Goal: Book appointment/travel/reservation

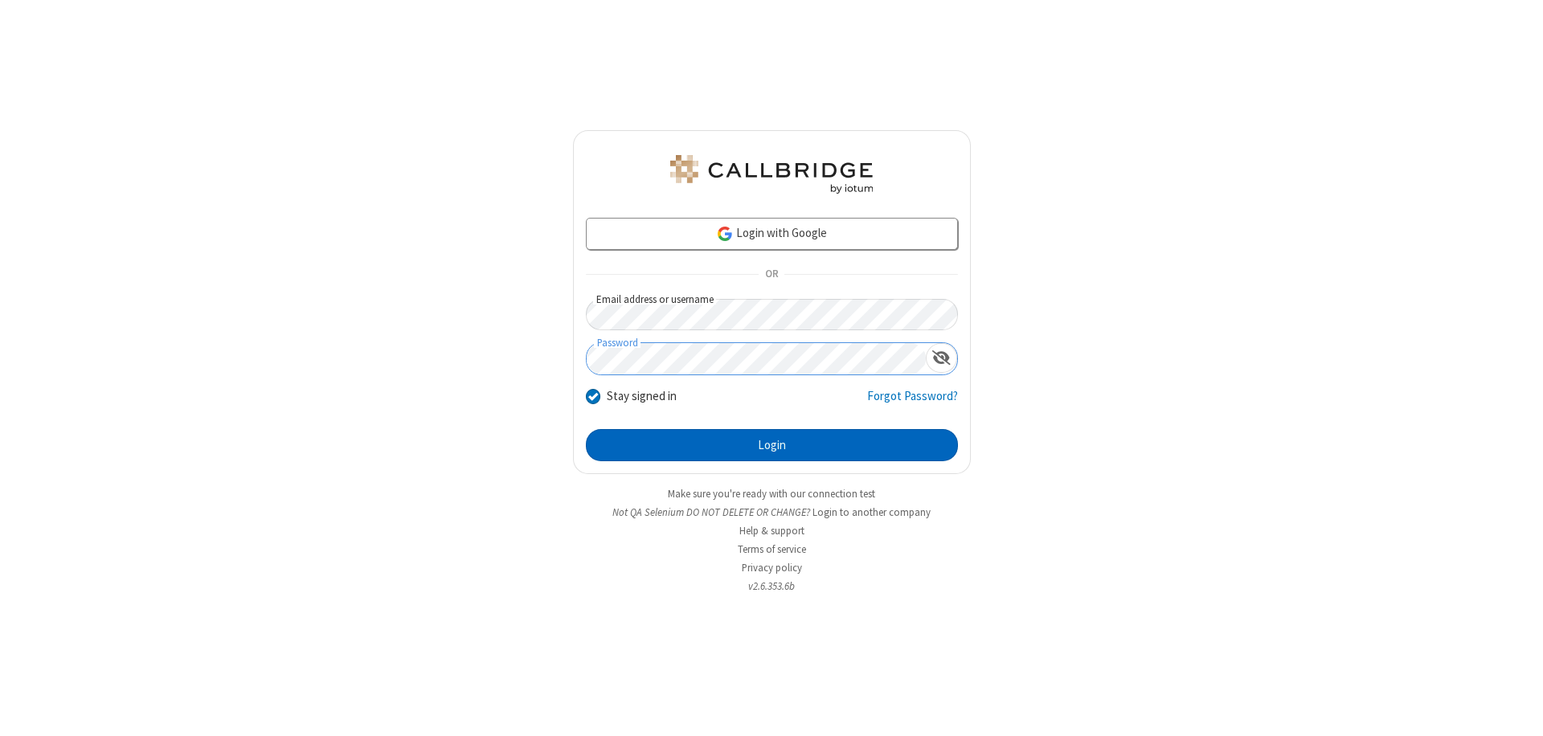
click at [772, 445] on button "Login" at bounding box center [772, 445] width 372 height 32
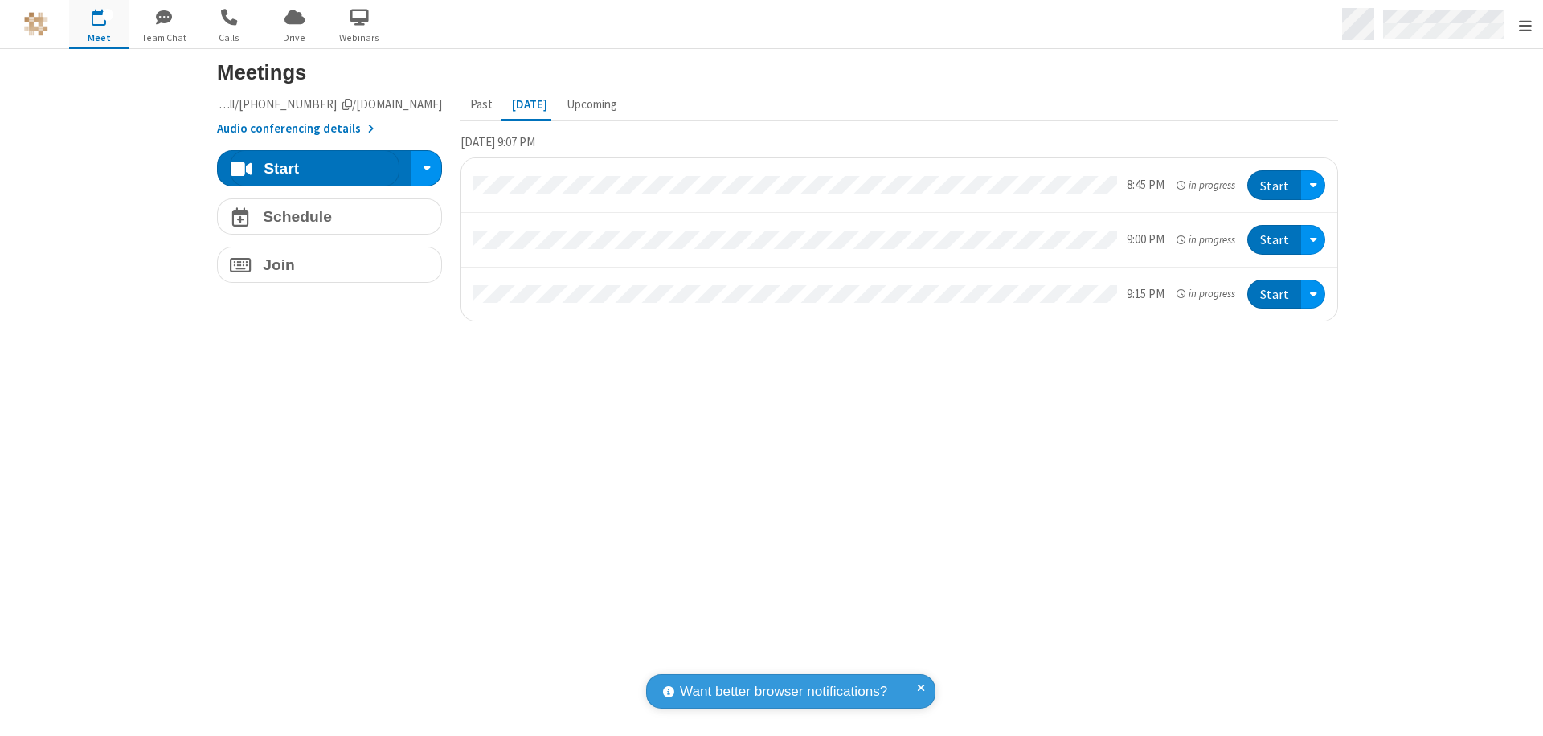
click at [1525, 25] on span "Open menu" at bounding box center [1525, 26] width 13 height 16
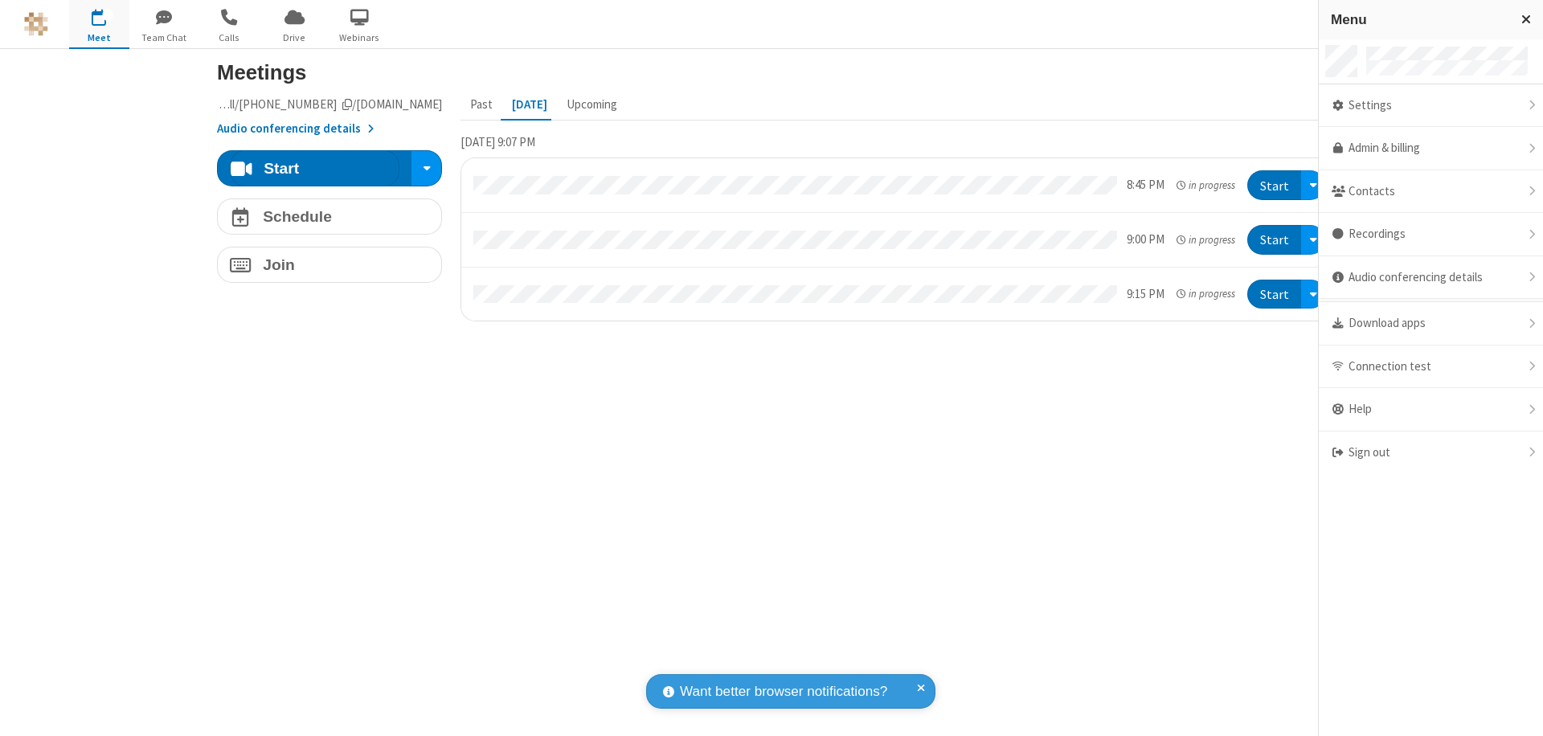
click at [99, 24] on span "button" at bounding box center [99, 16] width 60 height 27
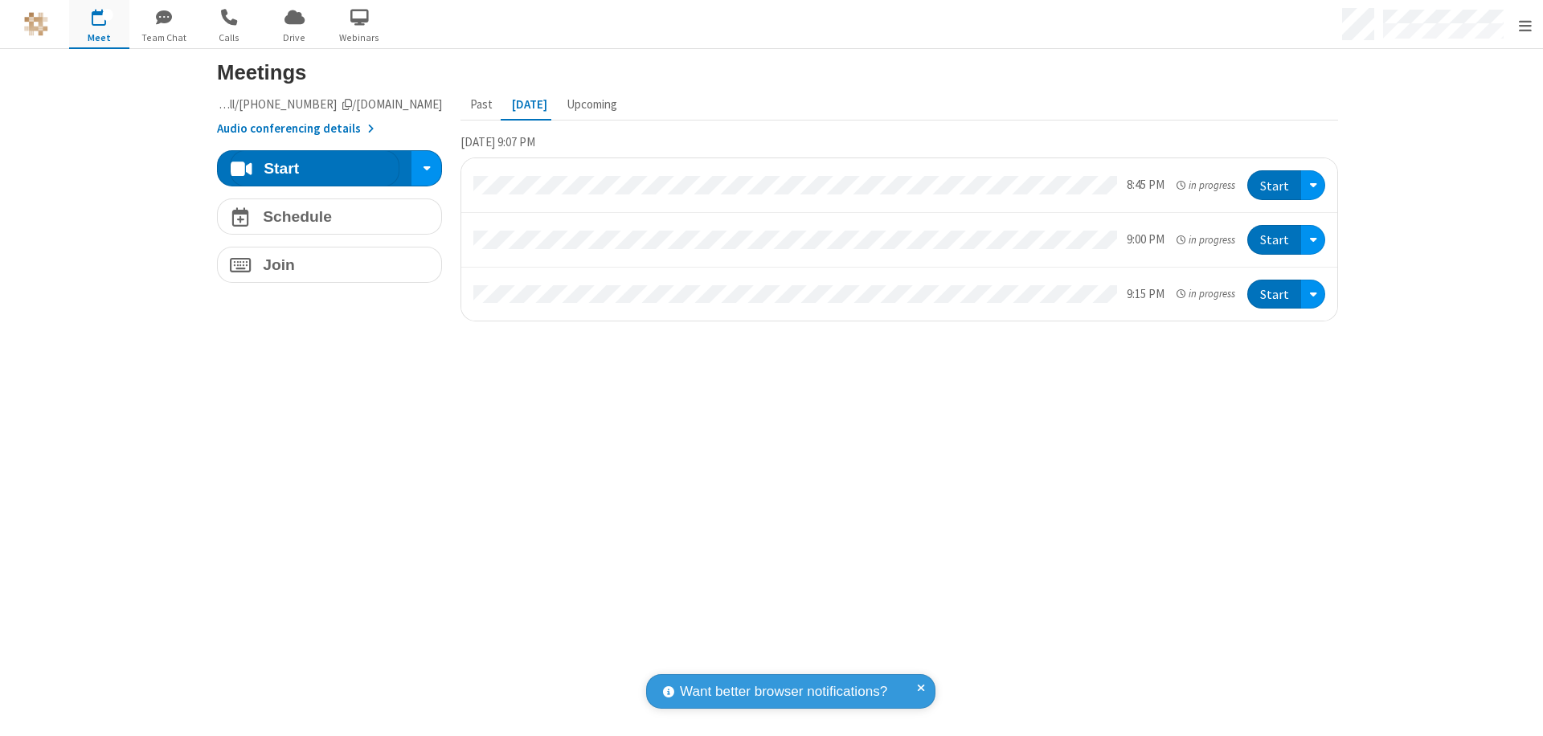
click at [99, 24] on span "button" at bounding box center [99, 16] width 60 height 27
click at [323, 216] on h4 "Schedule" at bounding box center [297, 216] width 69 height 15
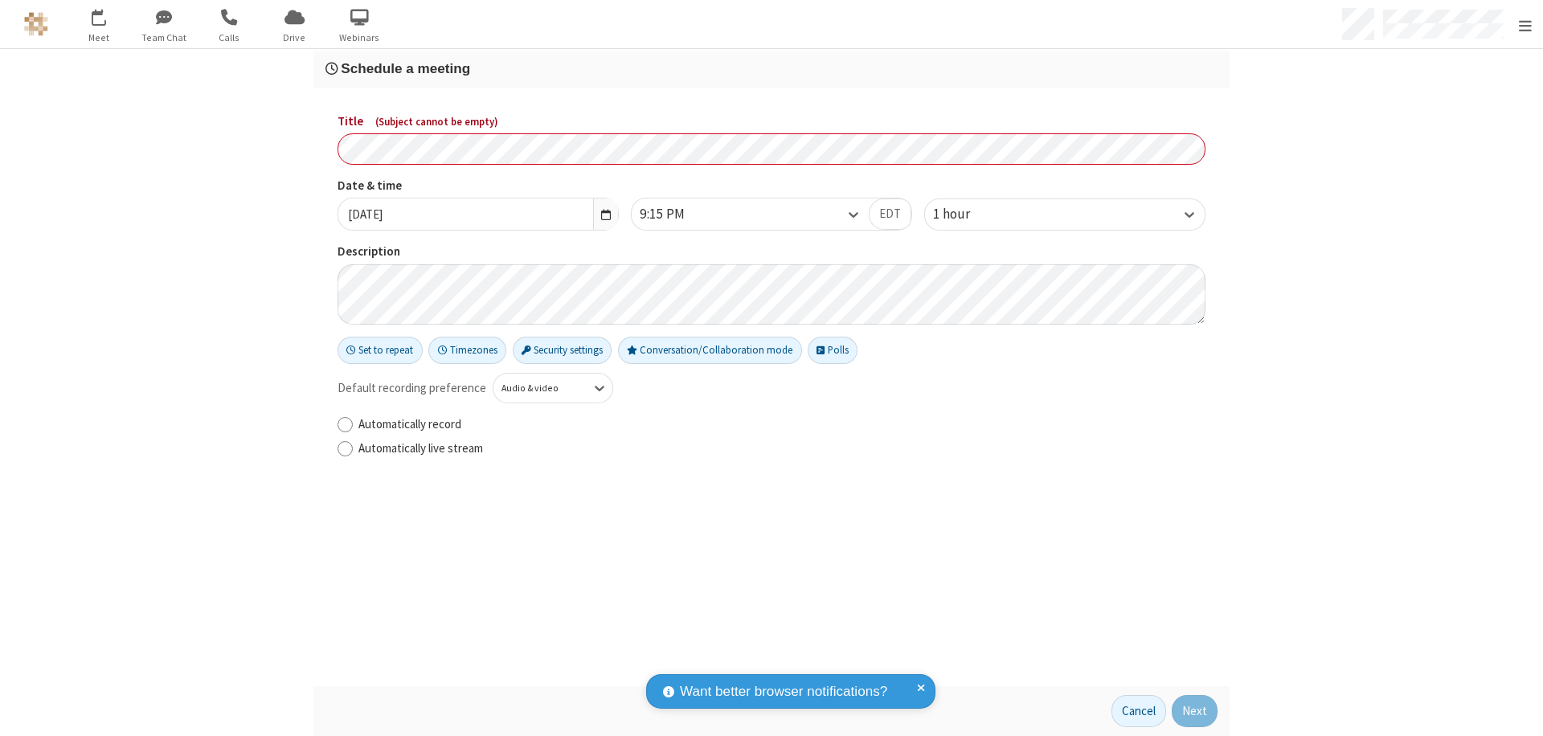
click at [765, 68] on h3 "Schedule a meeting" at bounding box center [771, 68] width 892 height 15
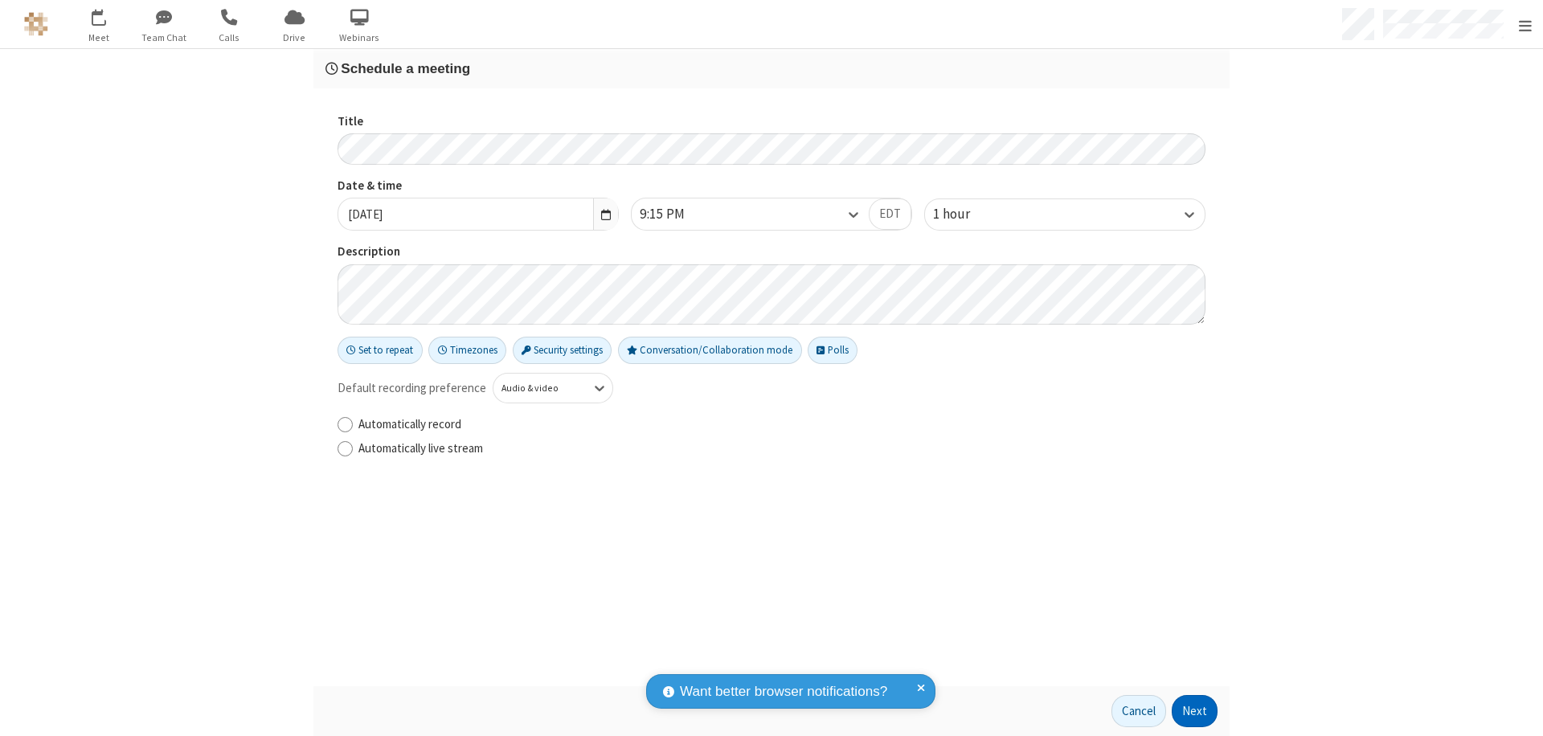
click at [1189, 711] on button "Next" at bounding box center [1195, 711] width 46 height 32
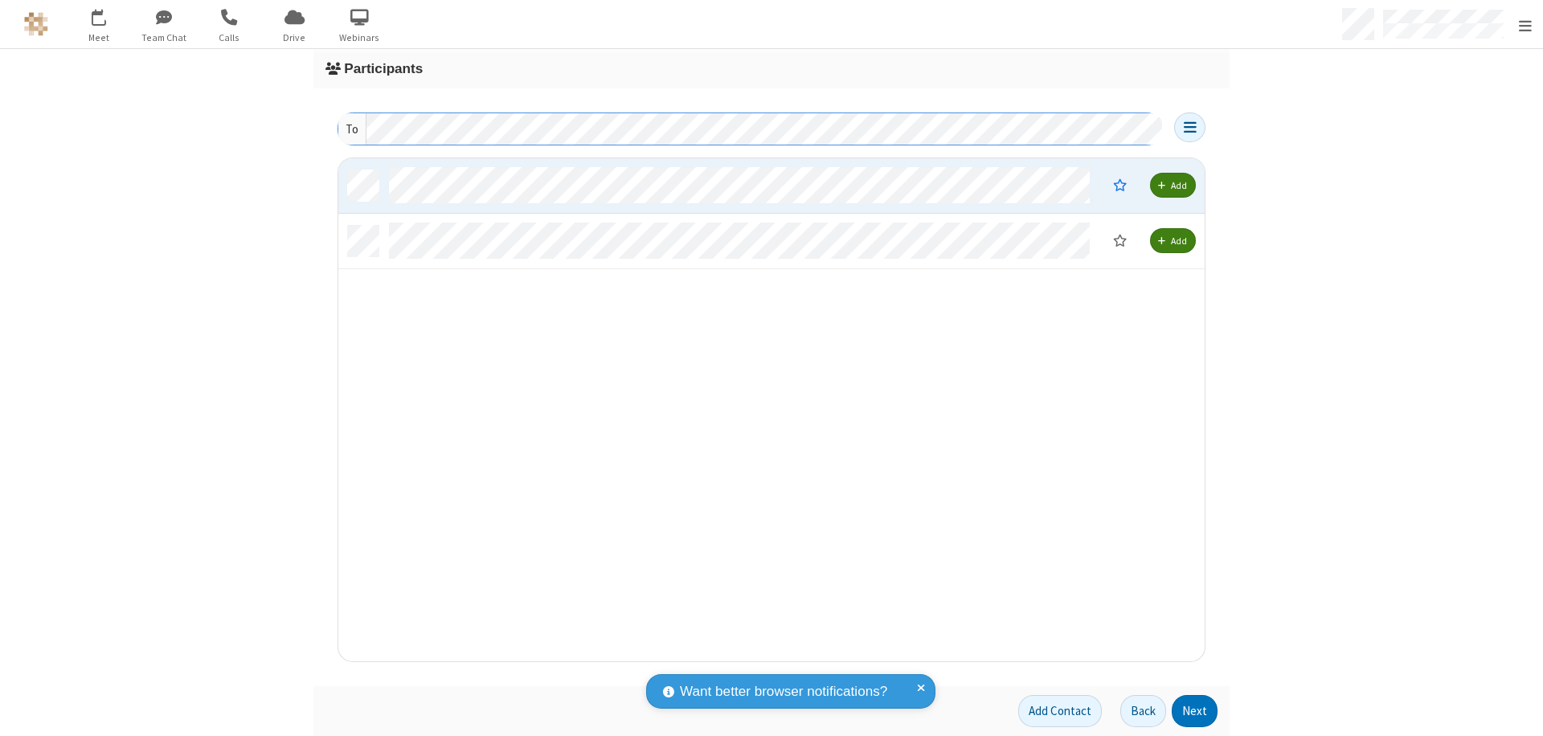
scroll to position [491, 854]
click at [1189, 711] on button "Next" at bounding box center [1195, 711] width 46 height 32
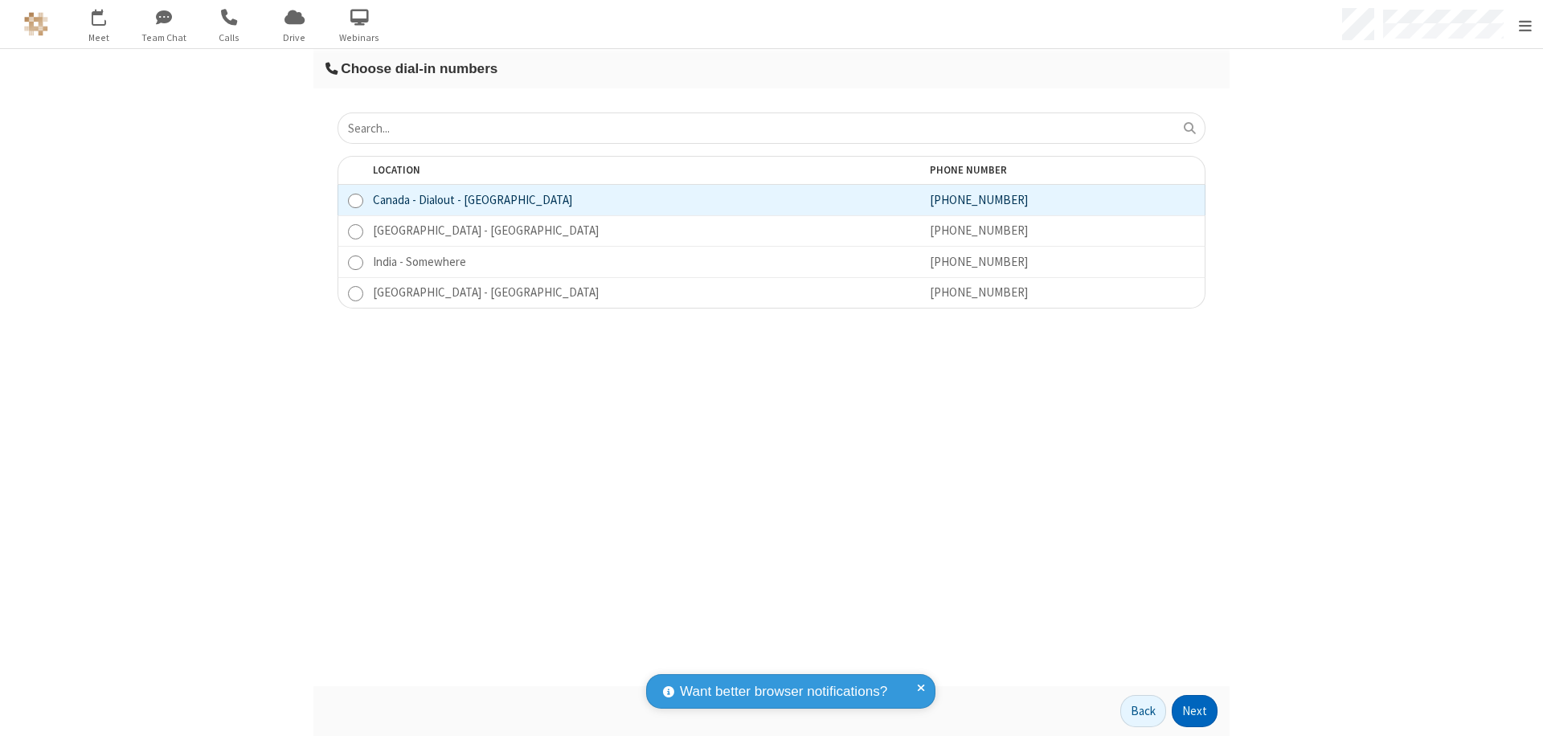
click at [1189, 711] on button "Next" at bounding box center [1195, 711] width 46 height 32
